Goal: Navigation & Orientation: Find specific page/section

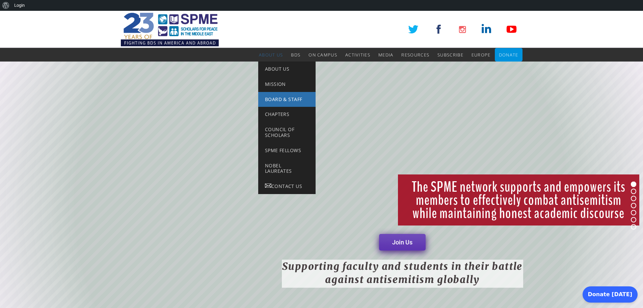
click at [270, 97] on span "Board & Staff" at bounding box center [283, 99] width 37 height 6
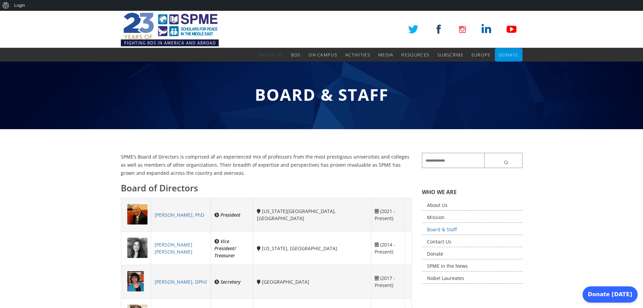
click at [192, 27] on img at bounding box center [170, 29] width 98 height 37
